Goal: Task Accomplishment & Management: Use online tool/utility

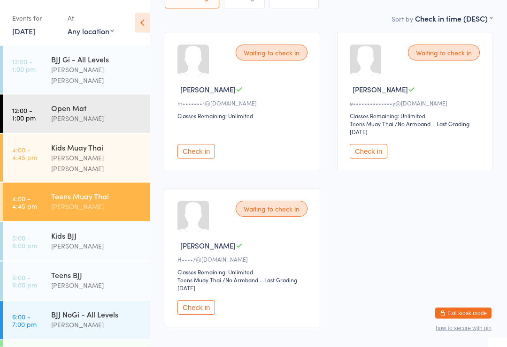
click at [197, 313] on button "Check in" at bounding box center [196, 308] width 38 height 15
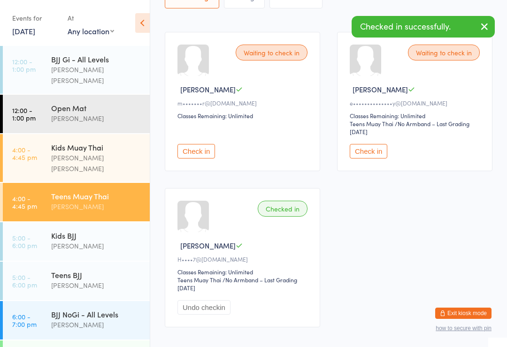
click at [105, 270] on div "Teens BJJ" at bounding box center [96, 275] width 91 height 10
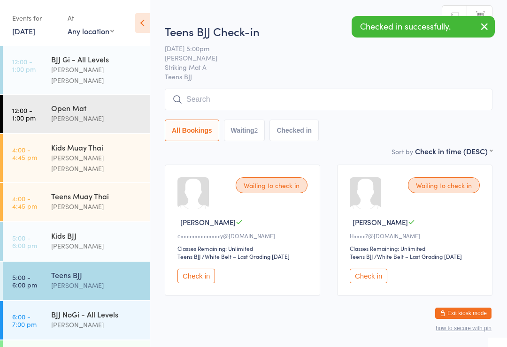
click at [376, 281] on button "Check in" at bounding box center [369, 276] width 38 height 15
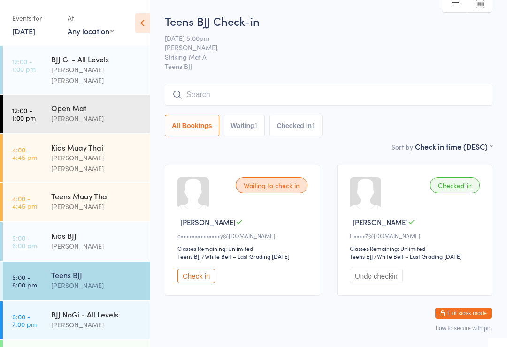
click at [188, 274] on button "Check in" at bounding box center [196, 276] width 38 height 15
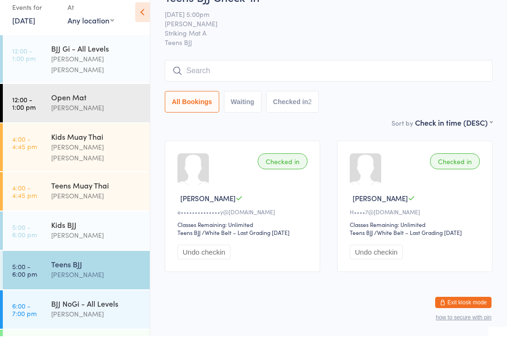
scroll to position [12, 0]
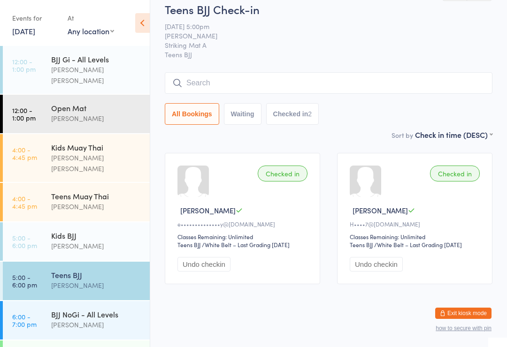
click at [301, 113] on button "Checked in 2" at bounding box center [292, 114] width 53 height 22
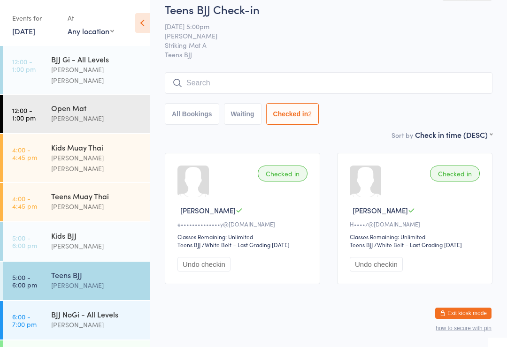
click at [194, 111] on button "All Bookings" at bounding box center [192, 114] width 54 height 22
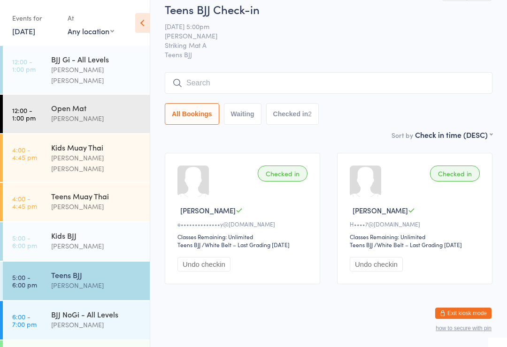
click at [126, 270] on div "Teens BJJ" at bounding box center [96, 275] width 91 height 10
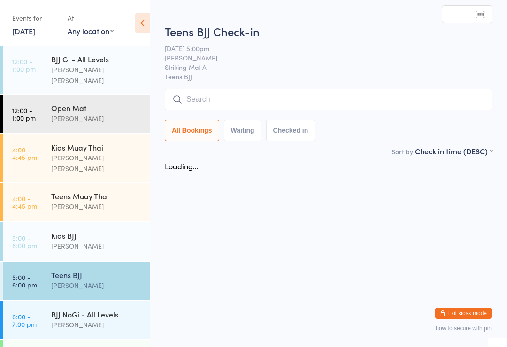
scroll to position [0, 0]
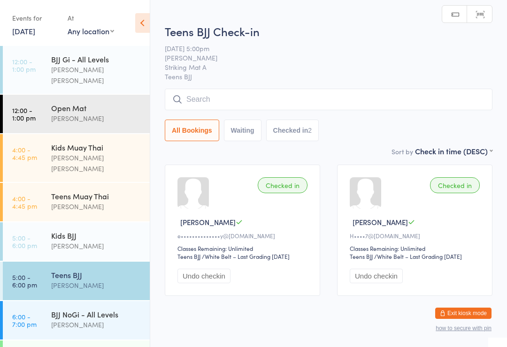
click at [111, 191] on div "Teens Muay Thai" at bounding box center [96, 196] width 91 height 10
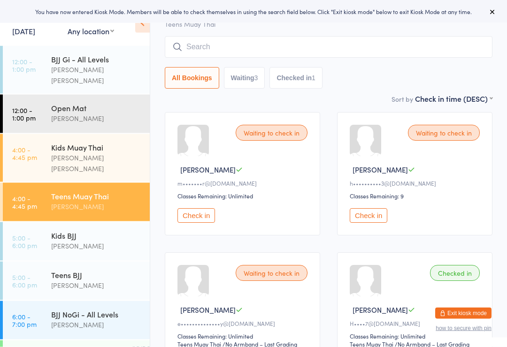
scroll to position [53, 0]
click at [380, 215] on button "Check in" at bounding box center [369, 215] width 38 height 15
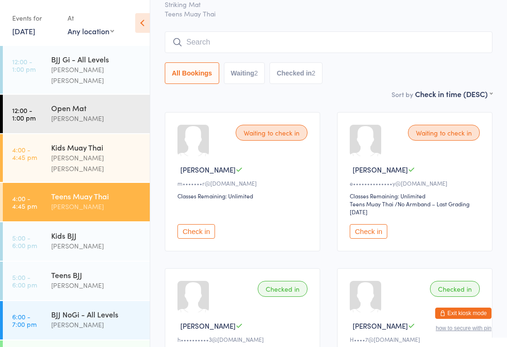
click at [121, 152] on div "[PERSON_NAME] [PERSON_NAME]" at bounding box center [96, 163] width 91 height 22
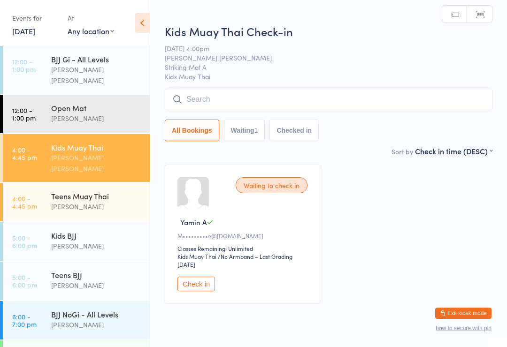
click at [277, 99] on input "search" at bounding box center [328, 100] width 327 height 22
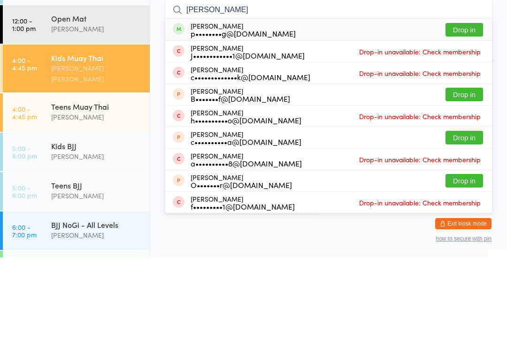
type input "[PERSON_NAME]"
click at [464, 113] on button "Drop in" at bounding box center [464, 120] width 38 height 14
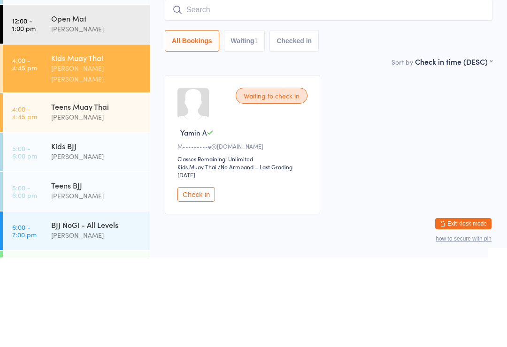
scroll to position [35, 0]
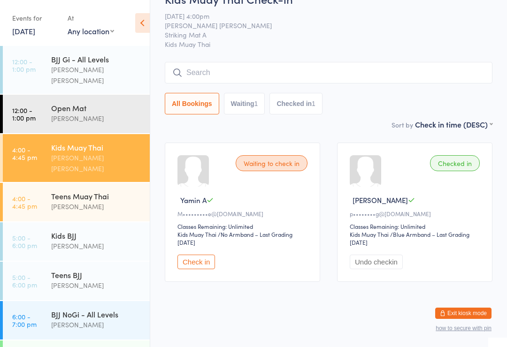
click at [451, 62] on input "search" at bounding box center [328, 73] width 327 height 22
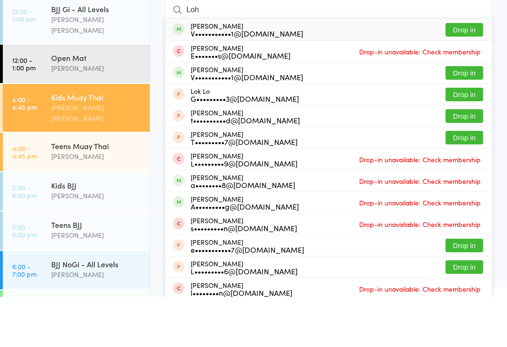
click at [218, 49] on input "Loh" at bounding box center [328, 60] width 327 height 22
click at [244, 49] on input "Loh" at bounding box center [328, 60] width 327 height 22
type input "Loh"
click at [451, 73] on button "Drop in" at bounding box center [464, 80] width 38 height 14
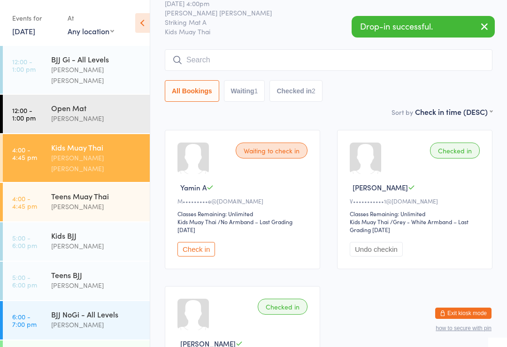
click at [342, 48] on div "Kids Muay Thai Check-in 14 Oct 4:00pm Billy Sam Striking Mat A Kids Muay Thai M…" at bounding box center [328, 42] width 327 height 128
click at [328, 46] on div "Kids Muay Thai Check-in 14 Oct 4:00pm Billy Sam Striking Mat A Kids Muay Thai M…" at bounding box center [328, 42] width 327 height 128
click at [340, 57] on input "search" at bounding box center [328, 60] width 327 height 22
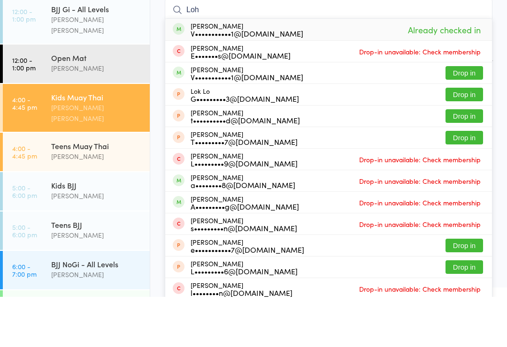
type input "Loh"
click at [469, 116] on button "Drop in" at bounding box center [464, 123] width 38 height 14
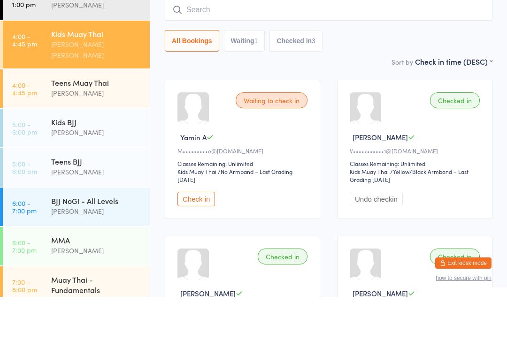
scroll to position [73, 0]
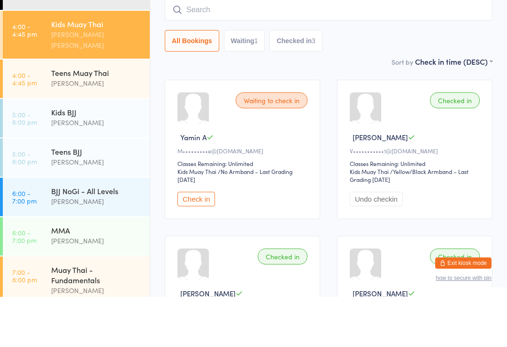
click at [67, 168] on div "[PERSON_NAME]" at bounding box center [96, 173] width 91 height 11
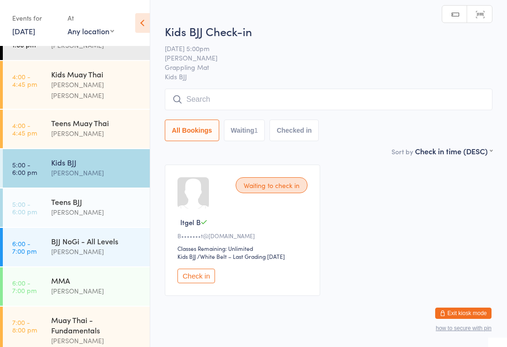
click at [339, 93] on input "search" at bounding box center [328, 100] width 327 height 22
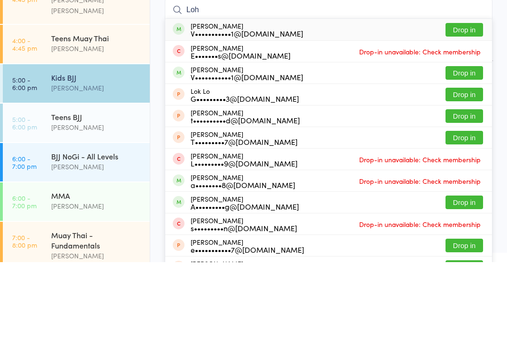
type input "Loh"
click at [478, 108] on button "Drop in" at bounding box center [464, 115] width 38 height 14
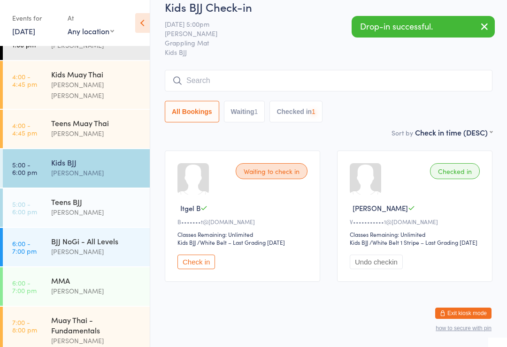
click at [349, 70] on input "search" at bounding box center [328, 81] width 327 height 22
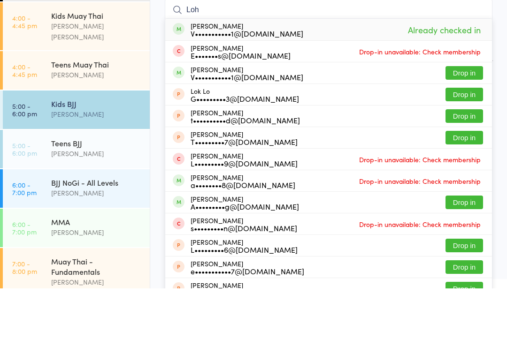
type input "Loh"
click at [473, 125] on button "Drop in" at bounding box center [464, 132] width 38 height 14
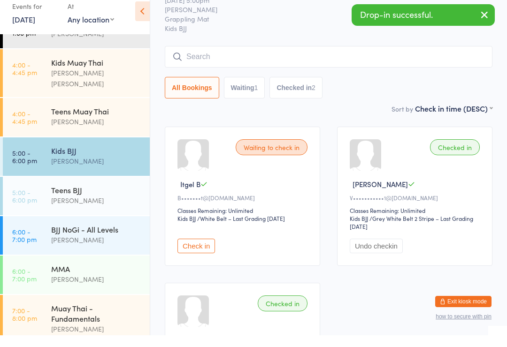
click at [102, 61] on div "Kids Muay Thai Billy Sam" at bounding box center [100, 85] width 99 height 48
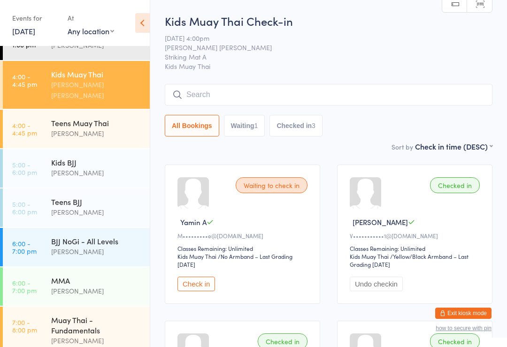
click at [98, 118] on div "Teens Muay Thai" at bounding box center [96, 123] width 91 height 10
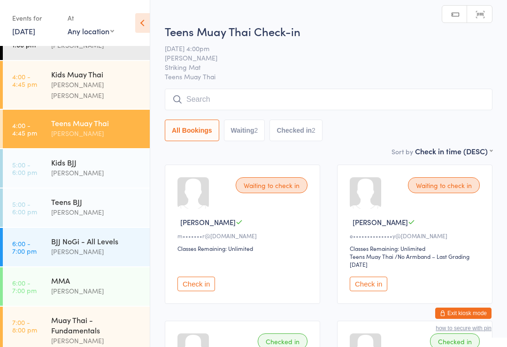
click at [258, 97] on input "search" at bounding box center [328, 100] width 327 height 22
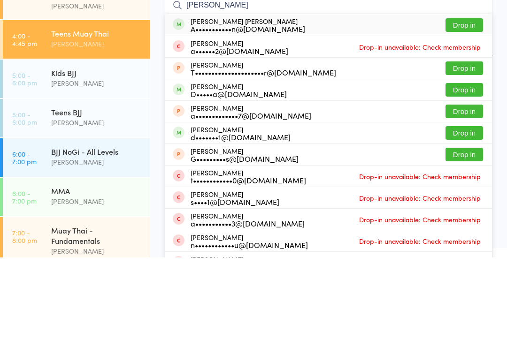
type input "Anderson Shton"
click at [469, 108] on button "Drop in" at bounding box center [464, 115] width 38 height 14
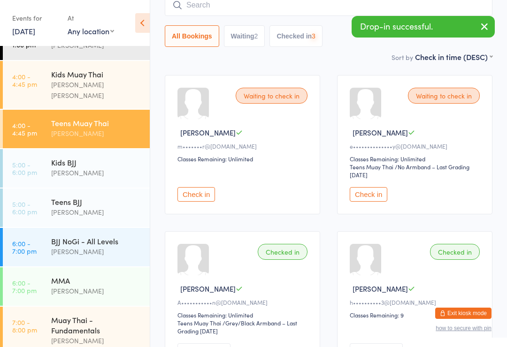
click at [245, 5] on input "search" at bounding box center [328, 5] width 327 height 22
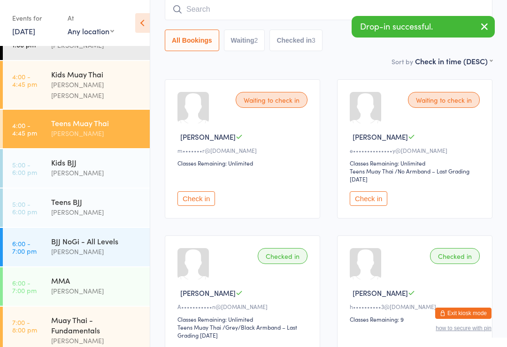
scroll to position [85, 0]
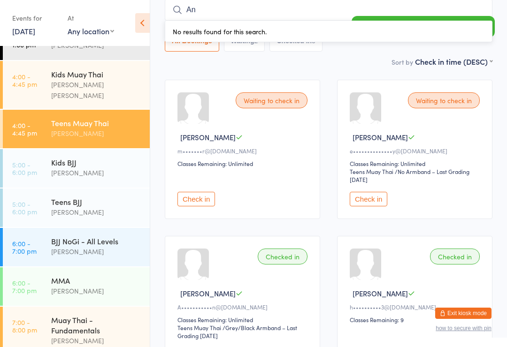
type input "A"
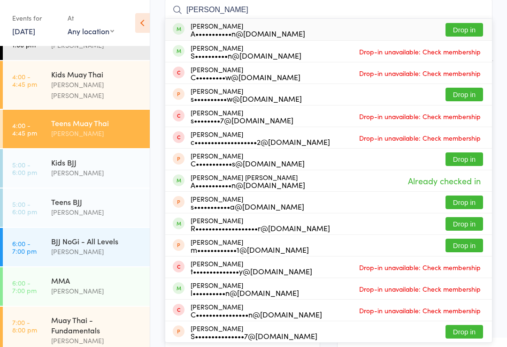
type input "Chantelle shipton"
click at [460, 33] on button "Drop in" at bounding box center [464, 30] width 38 height 14
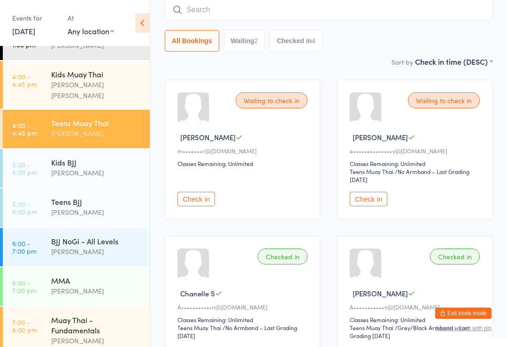
click at [297, 6] on input "search" at bounding box center [328, 10] width 327 height 22
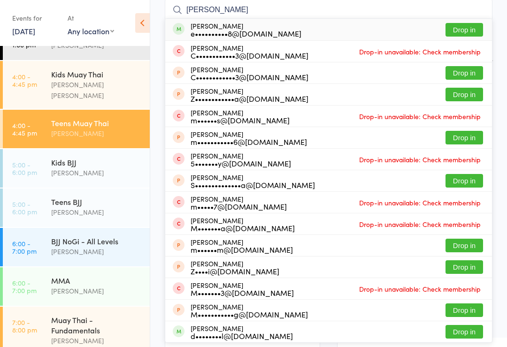
type input "Max Ashman"
click at [468, 26] on button "Drop in" at bounding box center [464, 30] width 38 height 14
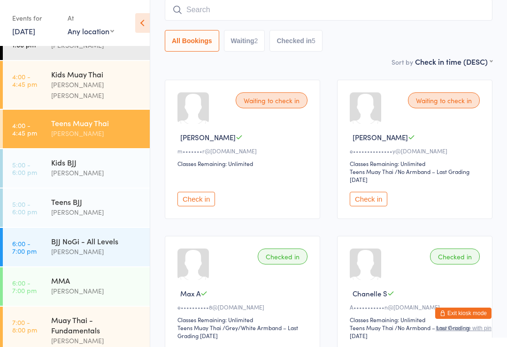
click at [199, 202] on button "Check in" at bounding box center [196, 199] width 38 height 15
